Goal: Find specific page/section: Find specific page/section

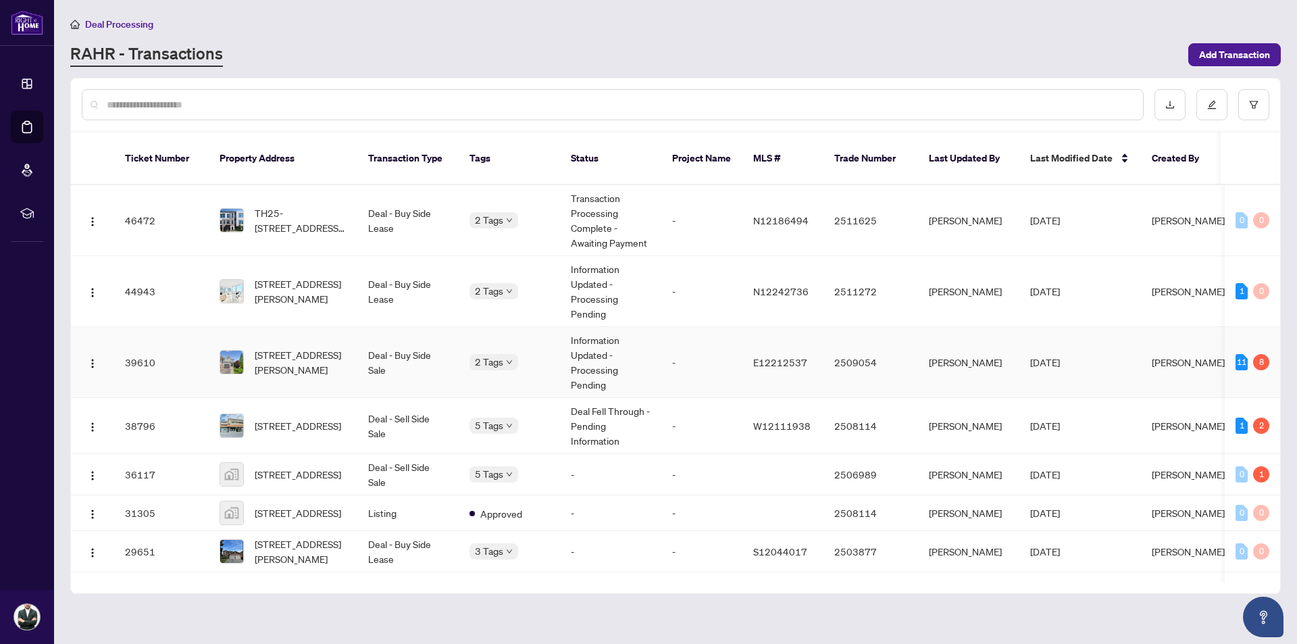
click at [684, 348] on td "-" at bounding box center [701, 362] width 81 height 71
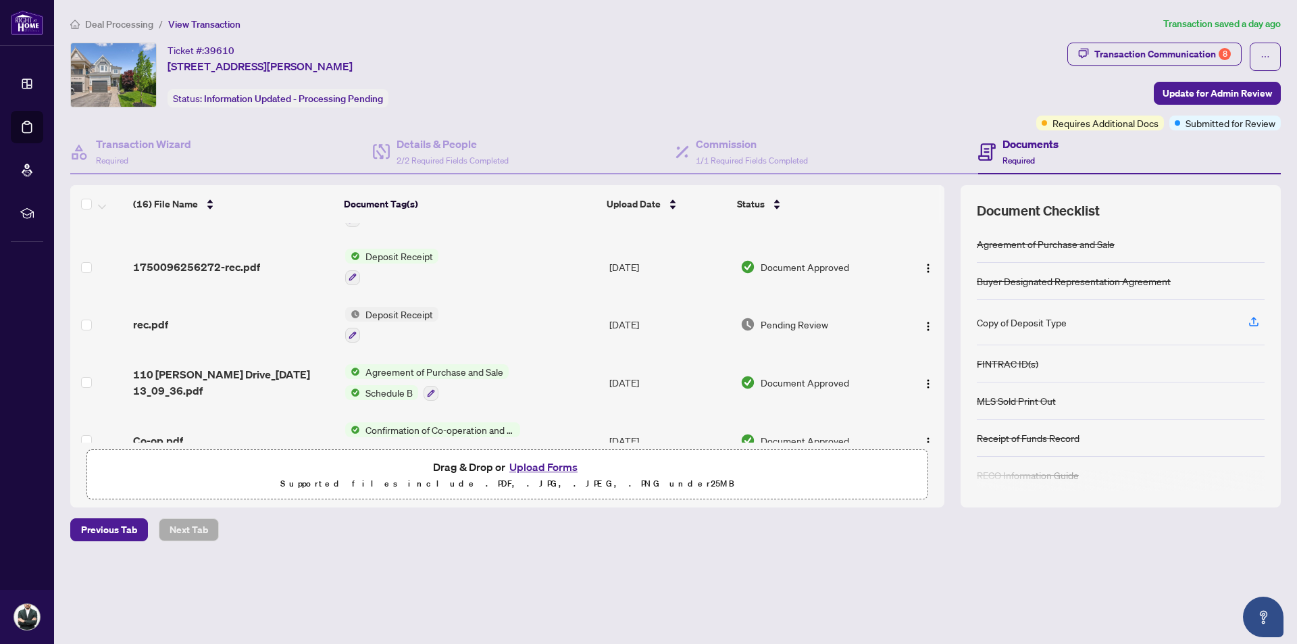
scroll to position [497, 0]
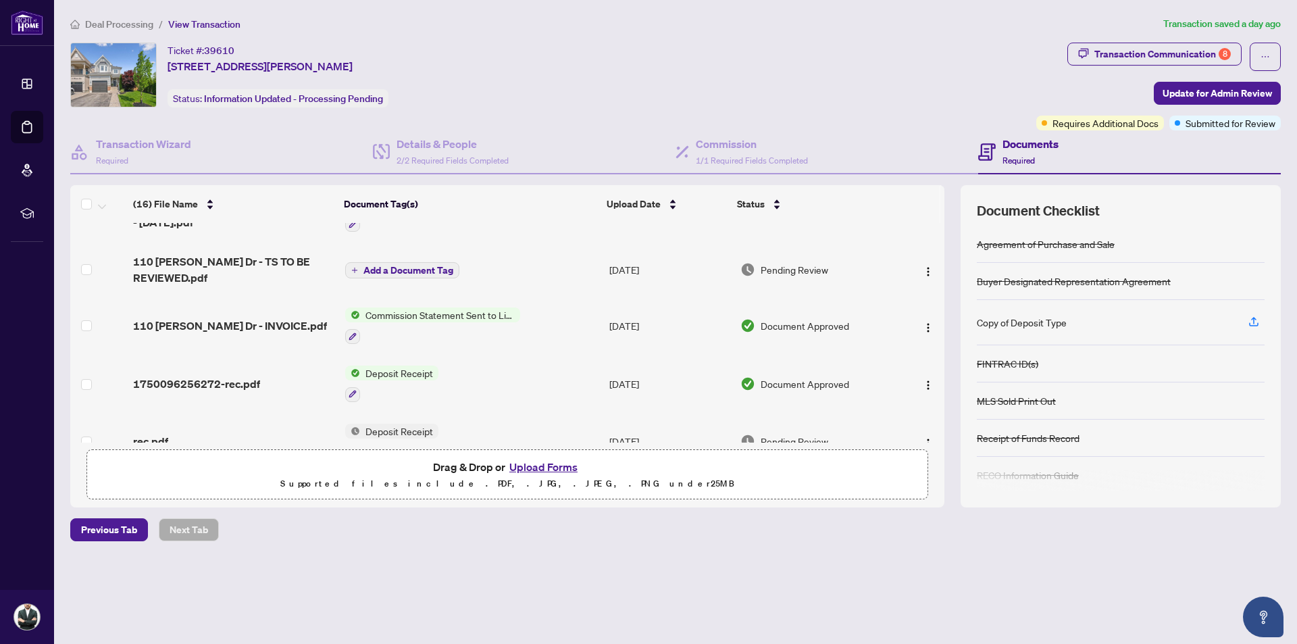
click at [516, 303] on td "Commission Statement Sent to Listing Brokerage" at bounding box center [472, 326] width 264 height 58
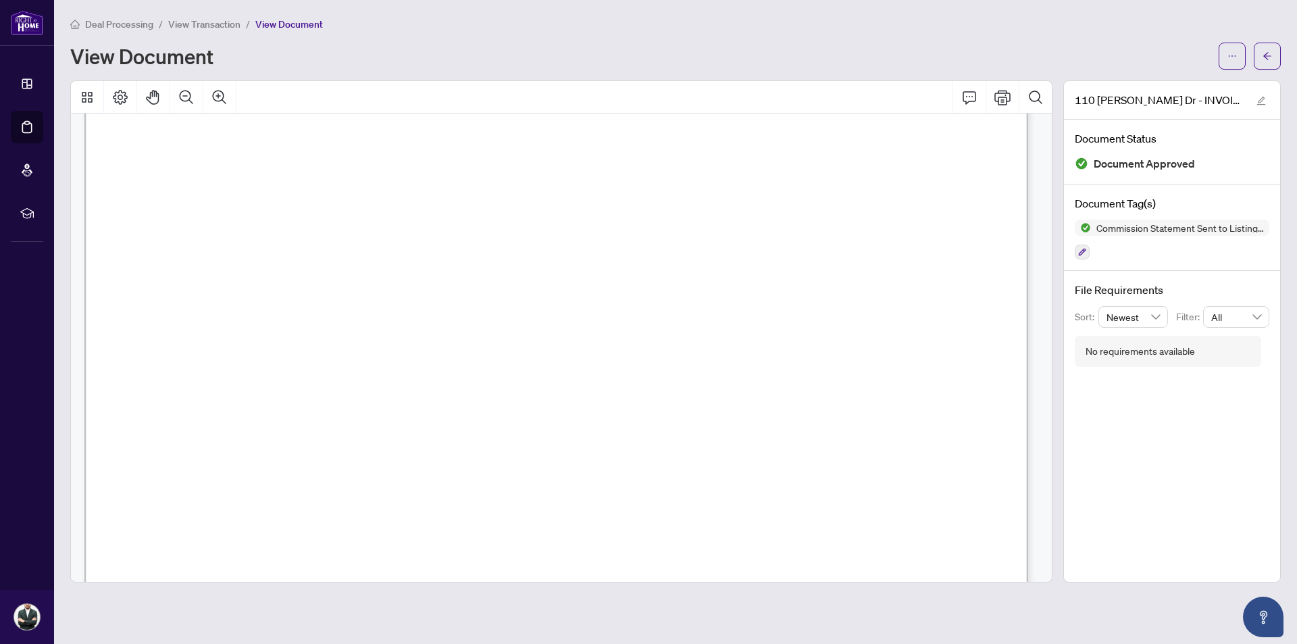
scroll to position [780, 0]
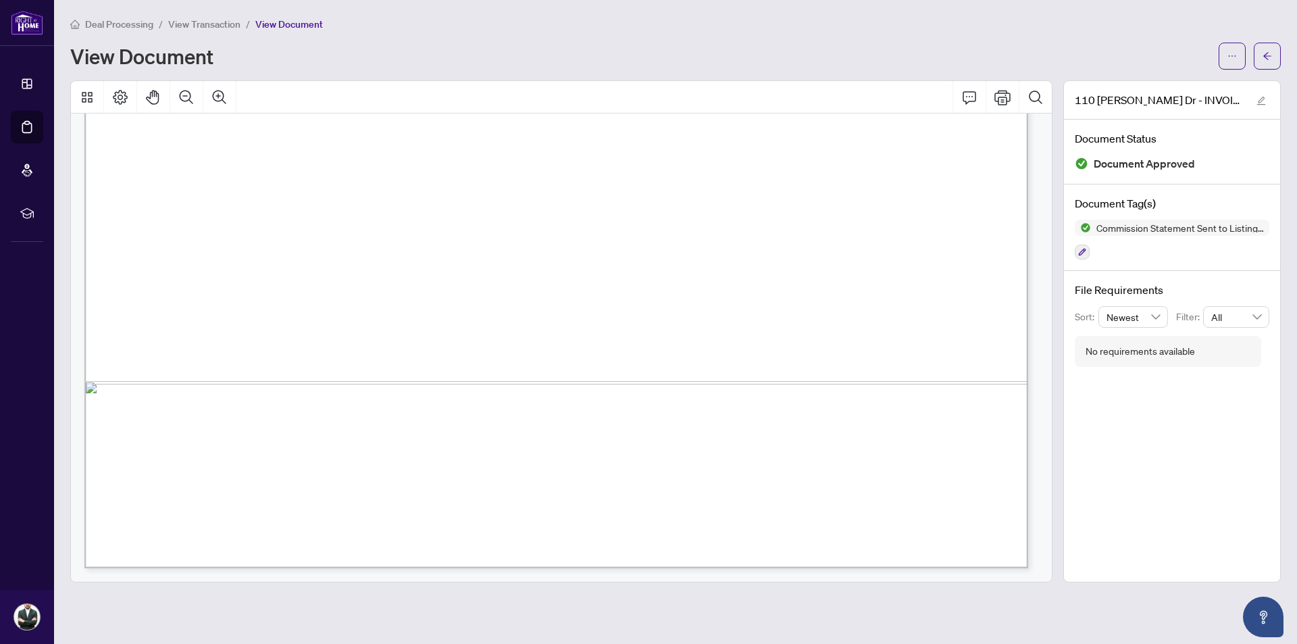
click at [127, 30] on li "Deal Processing" at bounding box center [111, 24] width 83 height 16
click at [127, 23] on span "Deal Processing" at bounding box center [119, 24] width 68 height 12
